Goal: Entertainment & Leisure: Consume media (video, audio)

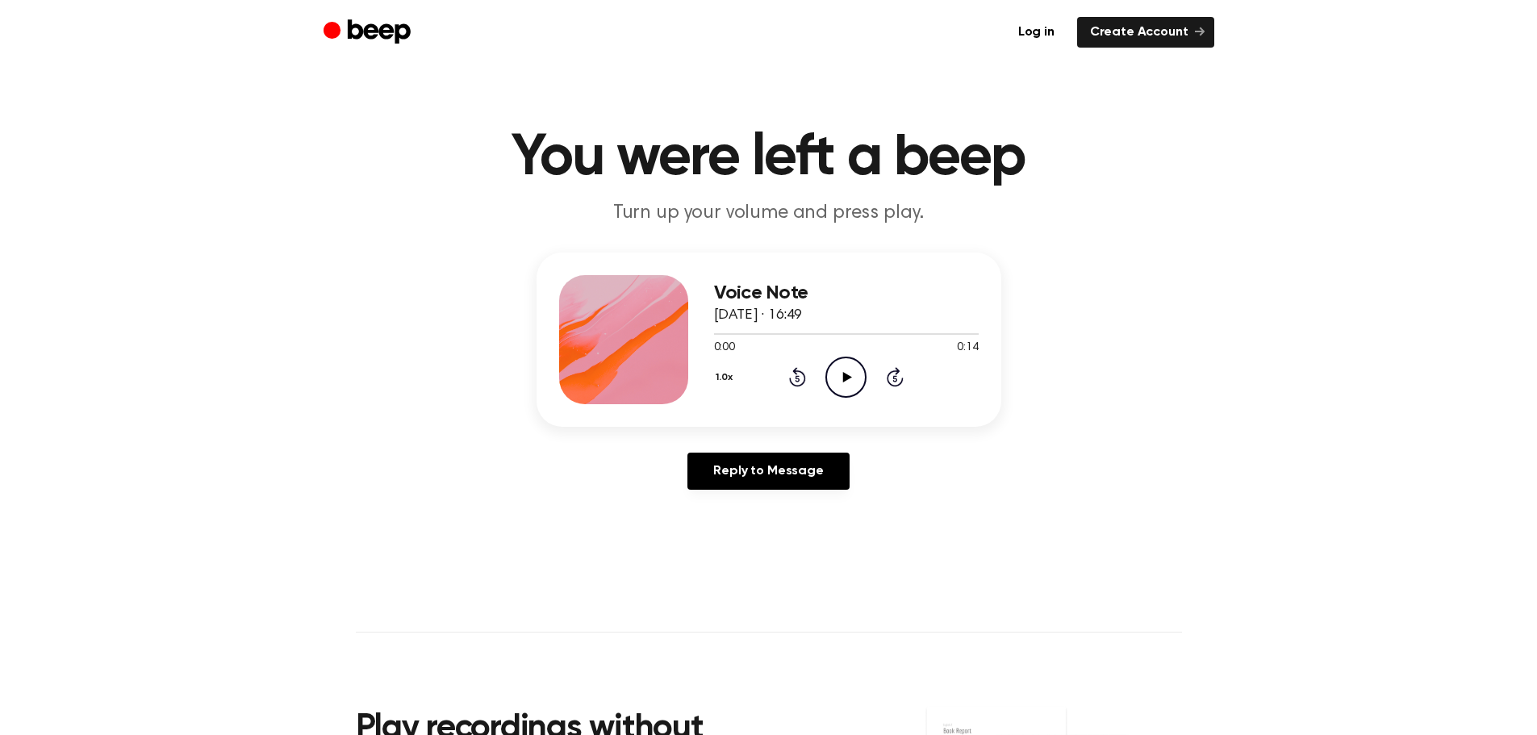
click at [843, 376] on icon at bounding box center [847, 377] width 9 height 10
click at [847, 369] on icon "Play Audio" at bounding box center [845, 377] width 41 height 41
click at [844, 373] on icon at bounding box center [847, 377] width 9 height 10
click at [842, 373] on icon "Play Audio" at bounding box center [845, 377] width 41 height 41
click at [835, 366] on icon "Play Audio" at bounding box center [845, 377] width 41 height 41
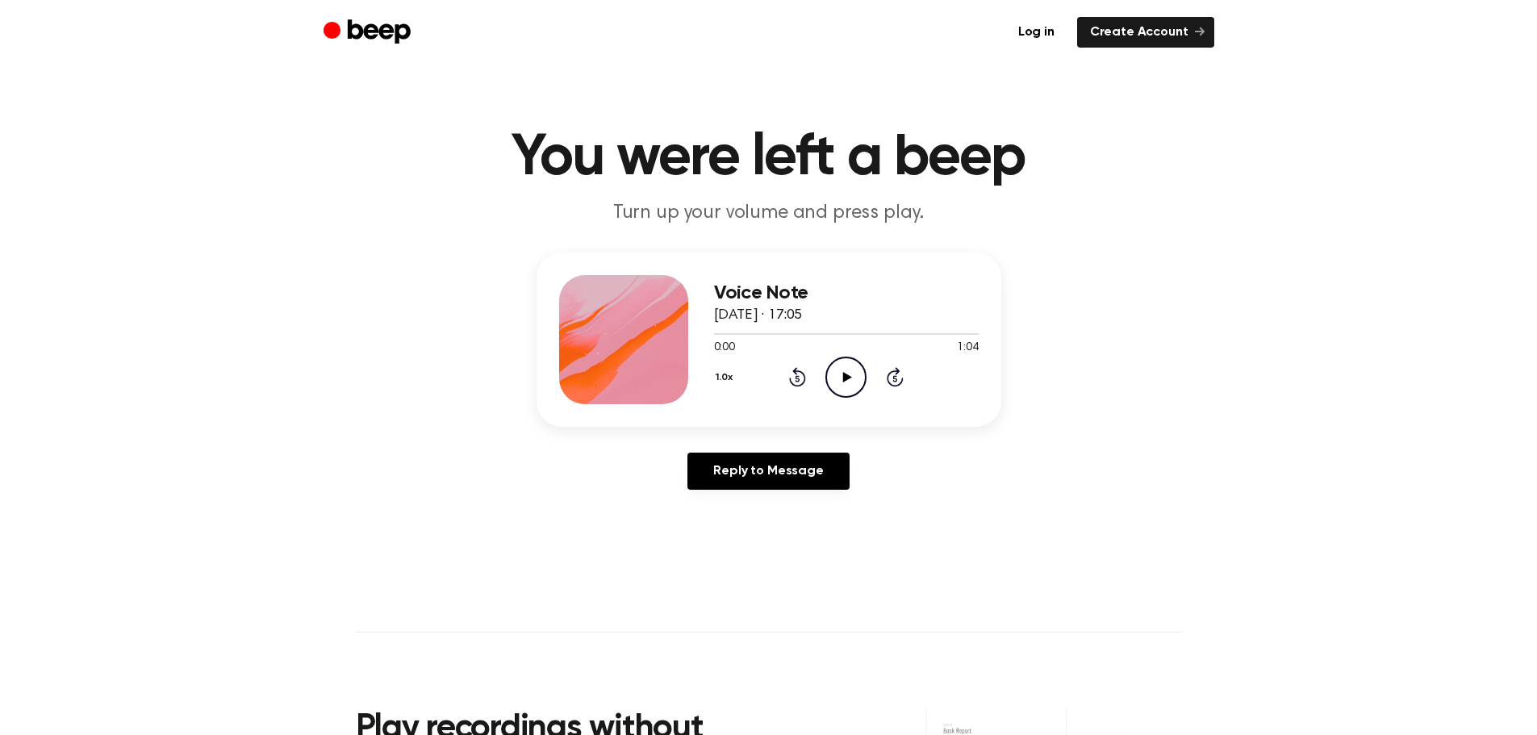
click at [850, 370] on icon "Play Audio" at bounding box center [845, 377] width 41 height 41
click at [844, 371] on icon "Play Audio" at bounding box center [845, 377] width 41 height 41
